Goal: Obtain resource: Download file/media

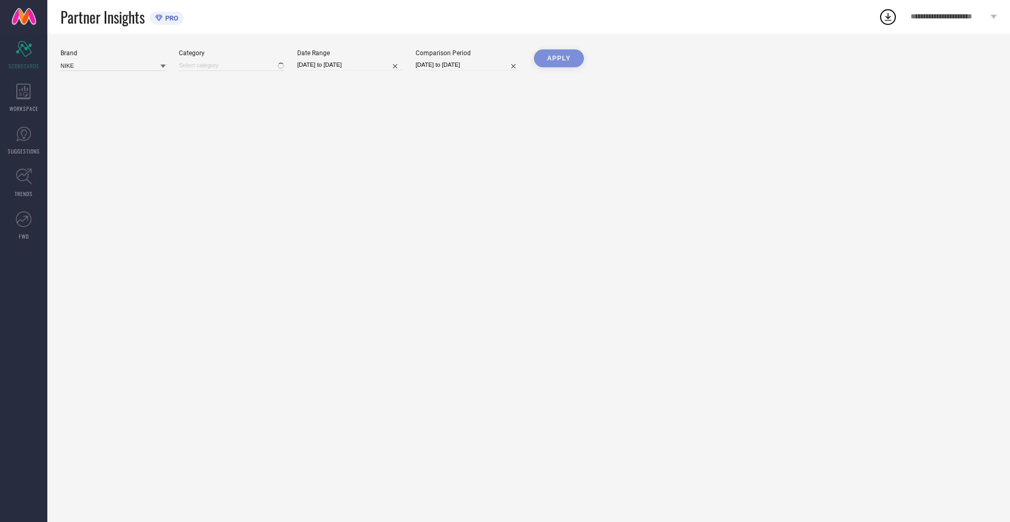
type input "All"
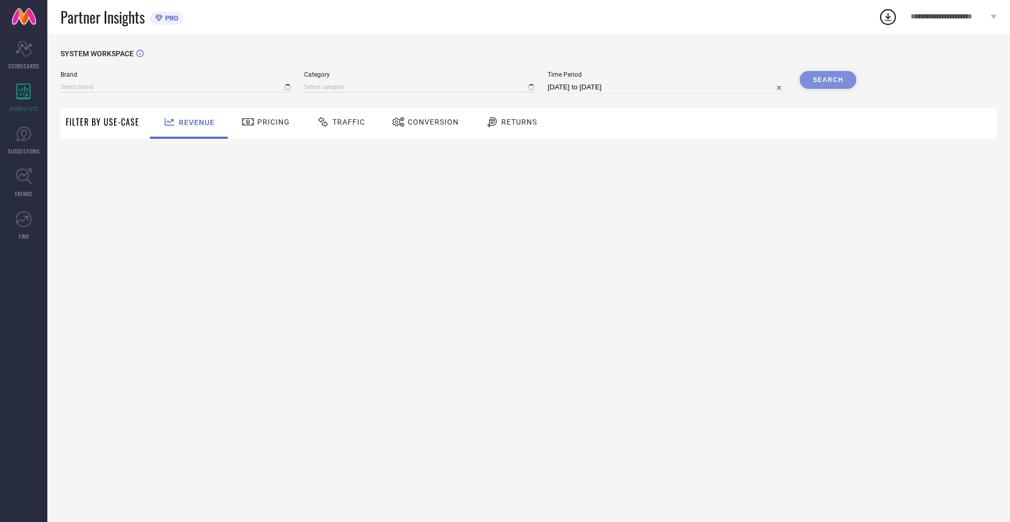
type input "NIKE"
type input "All"
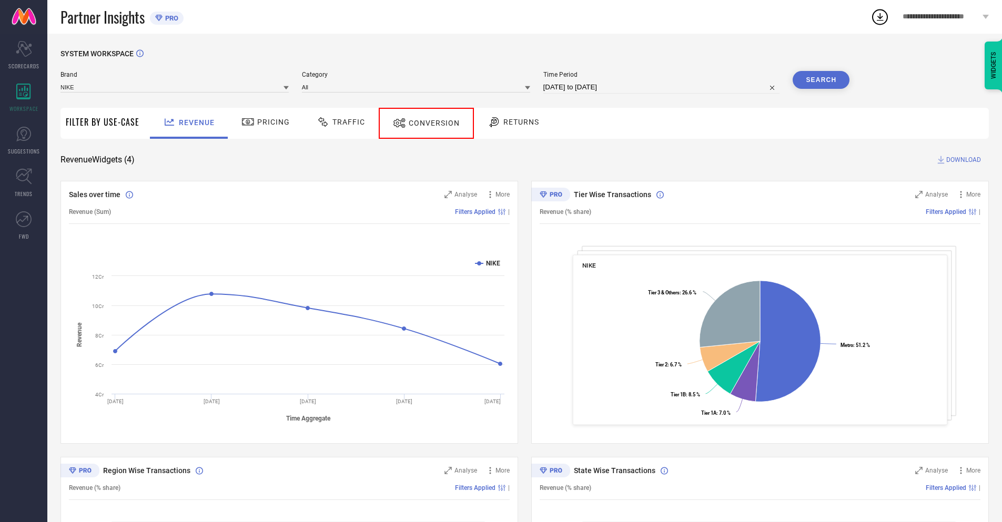
click at [422, 123] on span "Conversion" at bounding box center [434, 123] width 51 height 8
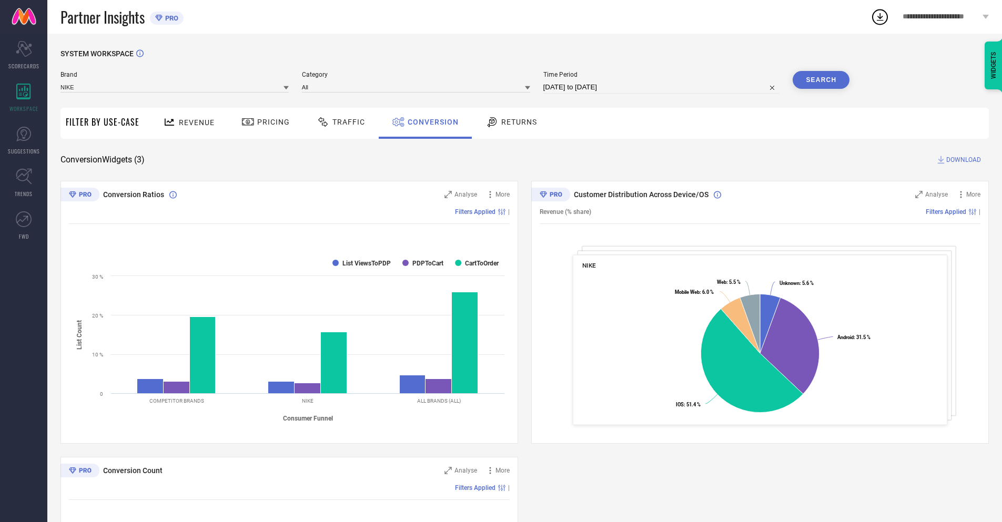
click at [660, 87] on input "[DATE] to [DATE]" at bounding box center [661, 87] width 237 height 13
select select "6"
select select "2025"
select select "7"
select select "2025"
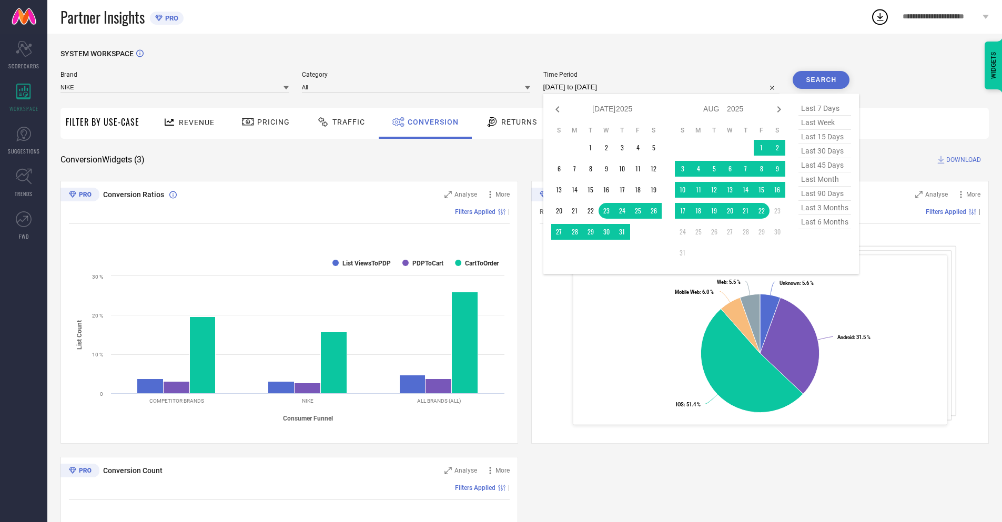
select select "7"
select select "2025"
select select "8"
select select "2025"
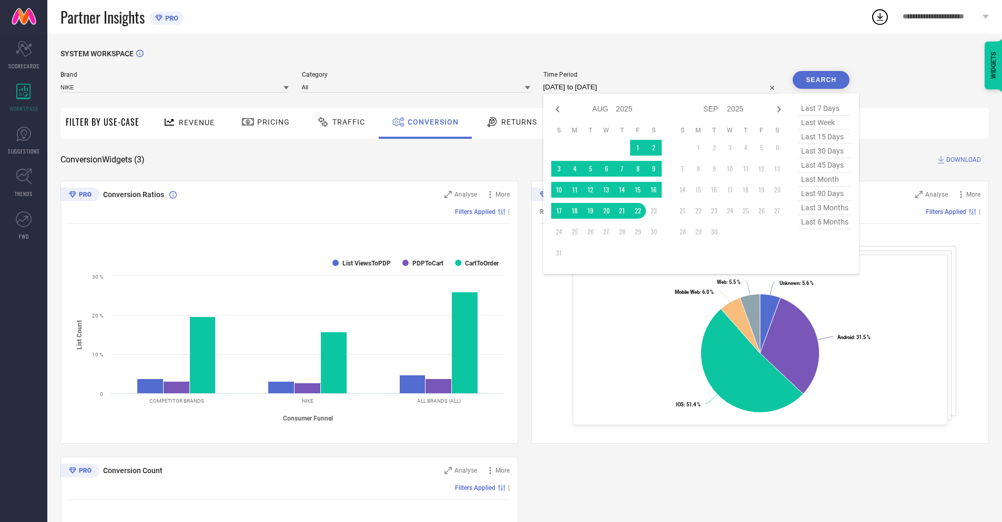
click at [636, 211] on td "22" at bounding box center [638, 211] width 16 height 16
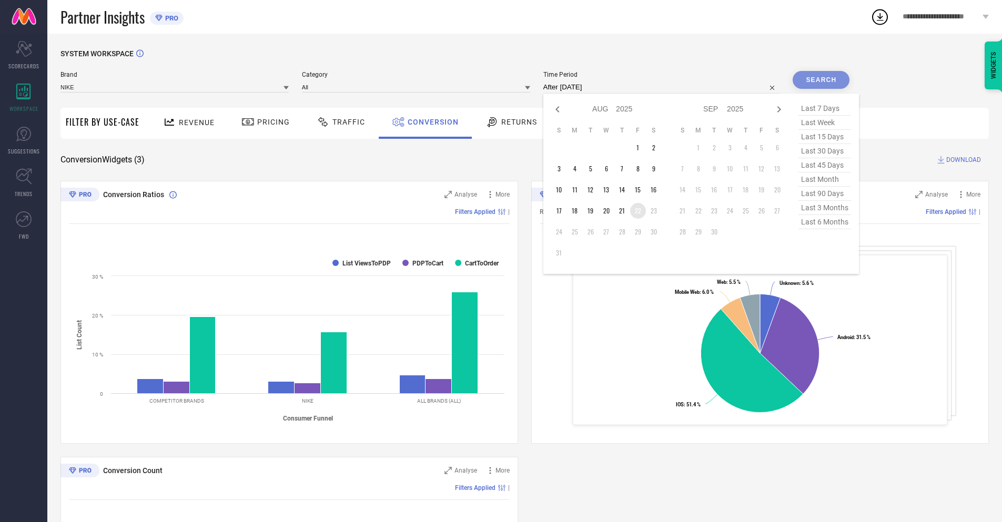
type input "22-08-2025 to 22-08-2025"
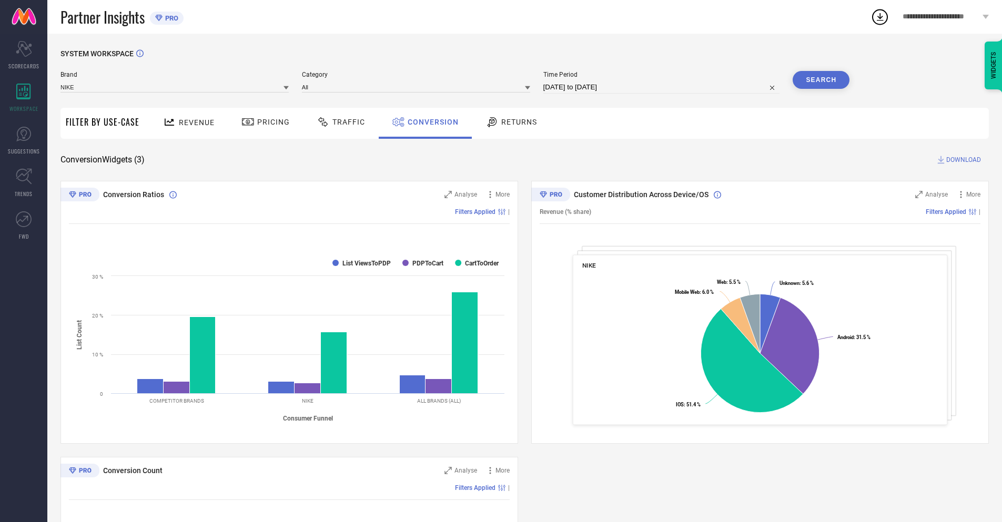
click at [821, 80] on button "Search" at bounding box center [820, 80] width 57 height 18
click at [963, 160] on span "DOWNLOAD" at bounding box center [963, 160] width 35 height 11
